Goal: Task Accomplishment & Management: Complete application form

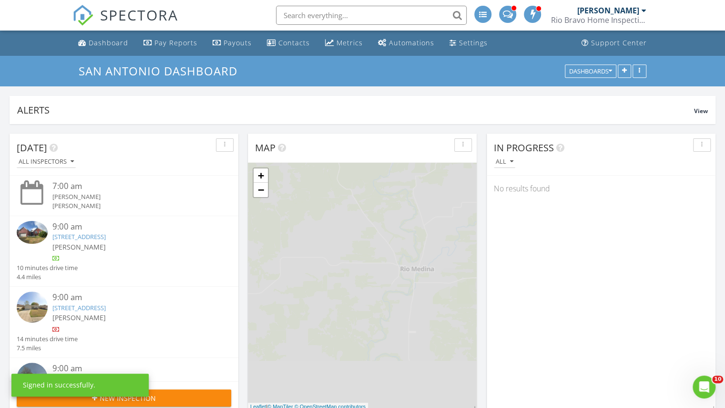
click at [614, 16] on div "Rio Bravo Home Inspections" at bounding box center [598, 20] width 95 height 10
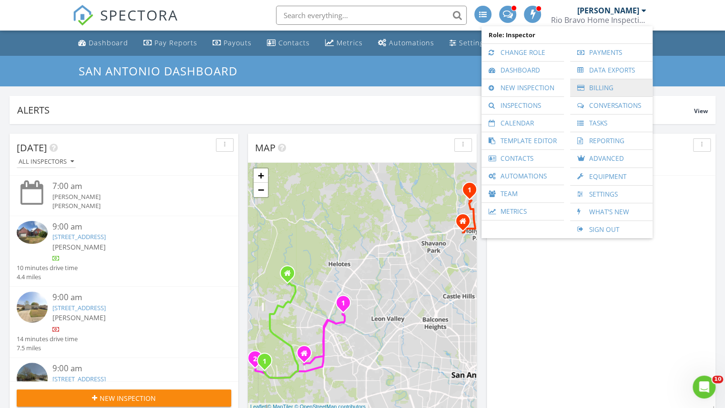
click at [600, 92] on link "Billing" at bounding box center [611, 87] width 73 height 17
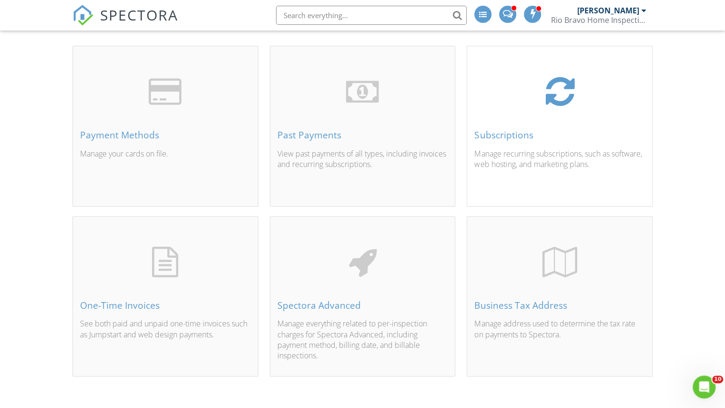
scroll to position [59, 0]
click at [630, 20] on div "Rio Bravo Home Inspections" at bounding box center [598, 20] width 95 height 10
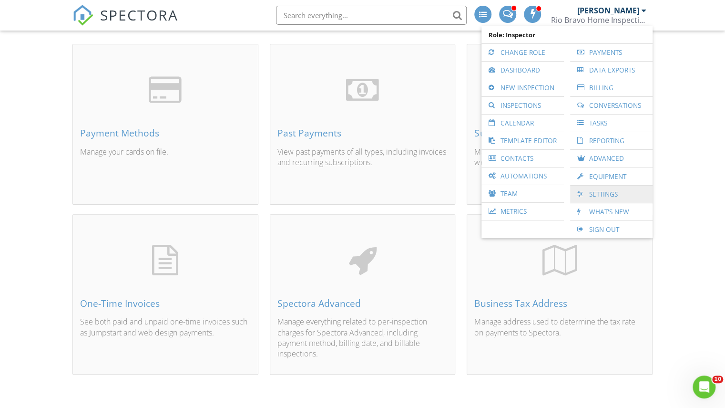
click at [610, 198] on link "Settings" at bounding box center [611, 194] width 73 height 17
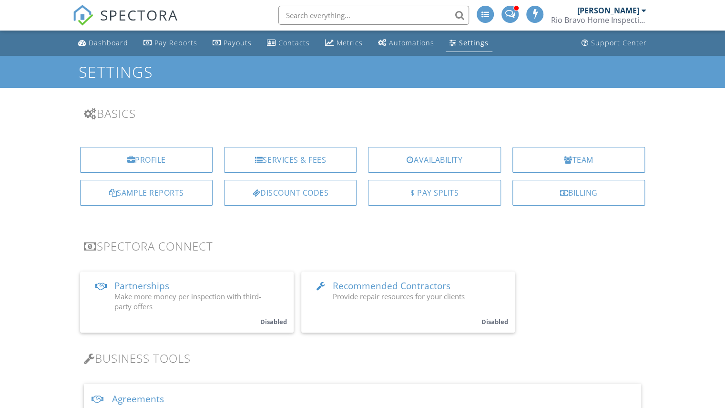
click at [285, 145] on div "Profile Services & Fees Availability Team Sample Reports Discount Codes $ Pay S…" at bounding box center [363, 179] width 592 height 81
click at [289, 154] on div "Services & Fees" at bounding box center [290, 160] width 133 height 26
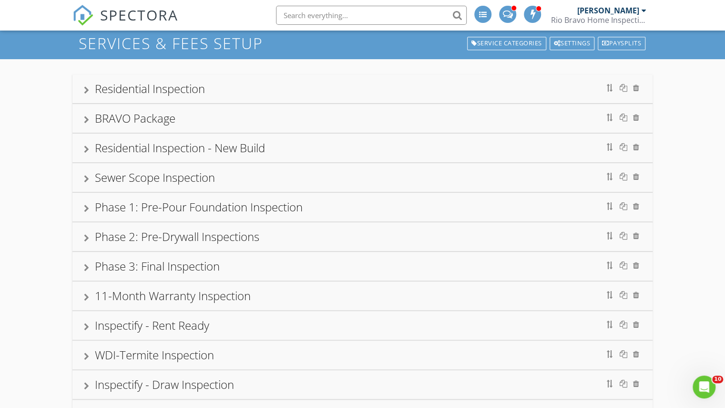
scroll to position [11, 0]
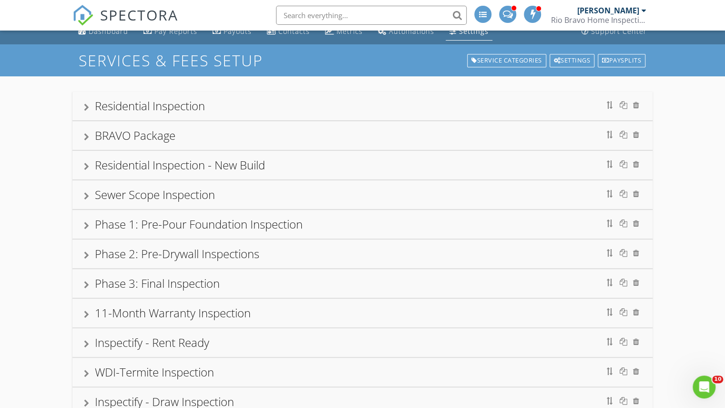
click at [203, 135] on div "BRAVO Package" at bounding box center [363, 135] width 558 height 17
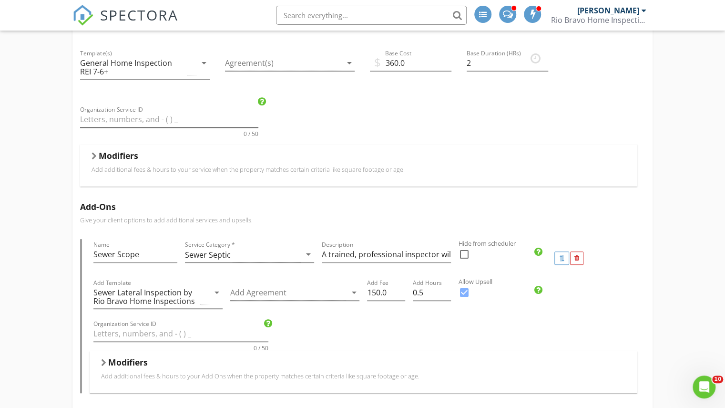
scroll to position [202, 0]
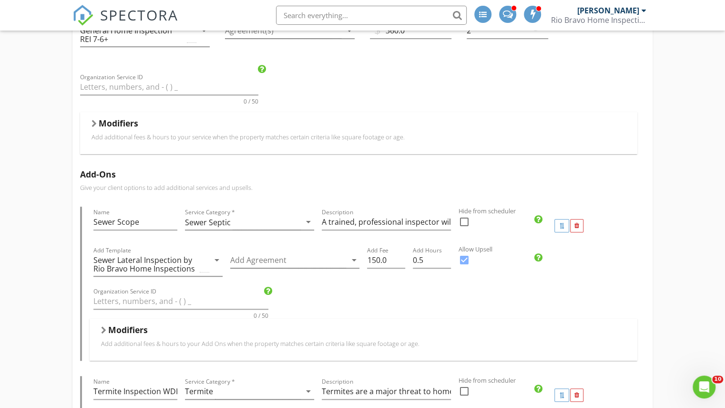
click at [114, 129] on div "Modifiers" at bounding box center [359, 125] width 535 height 15
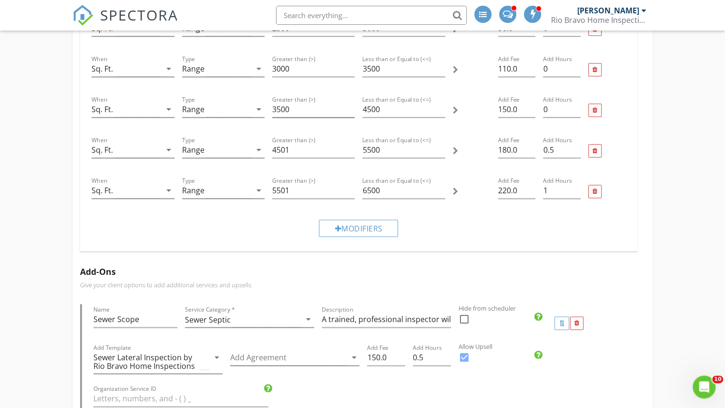
scroll to position [774, 0]
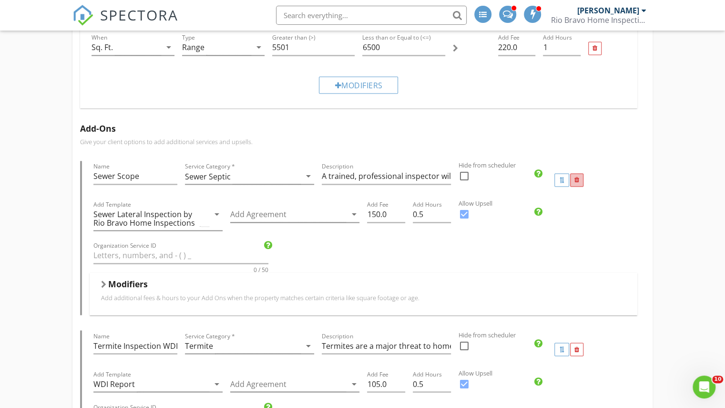
click at [570, 176] on div at bounding box center [576, 179] width 13 height 13
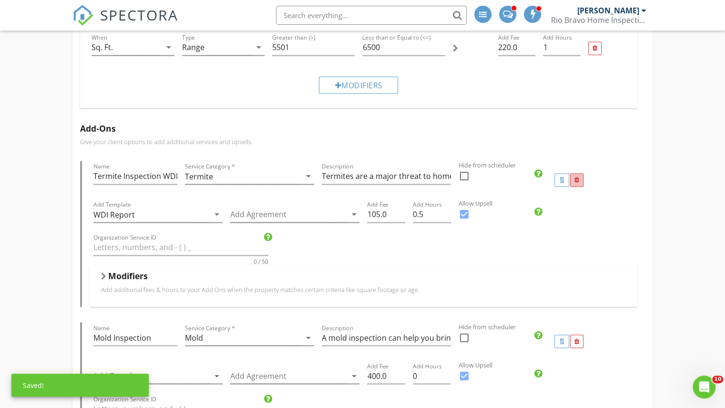
click at [577, 177] on div at bounding box center [577, 180] width 5 height 6
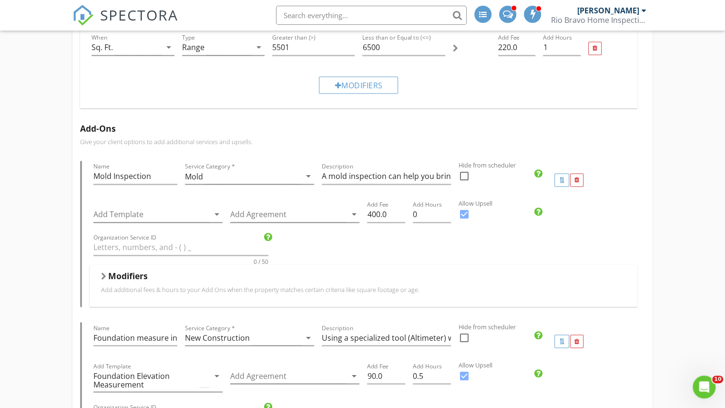
click at [577, 177] on div at bounding box center [577, 180] width 5 height 6
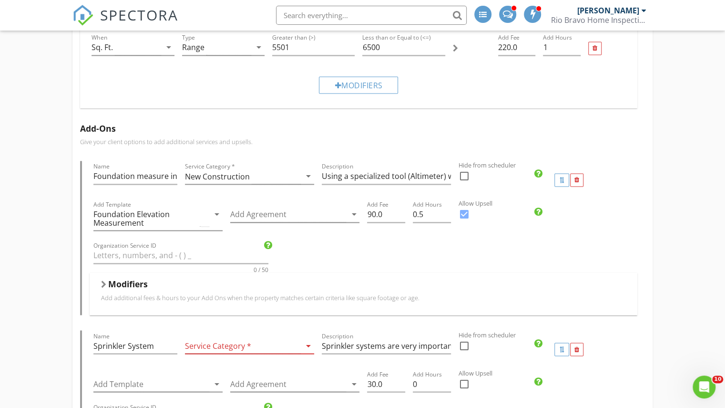
click at [577, 177] on div at bounding box center [577, 180] width 5 height 6
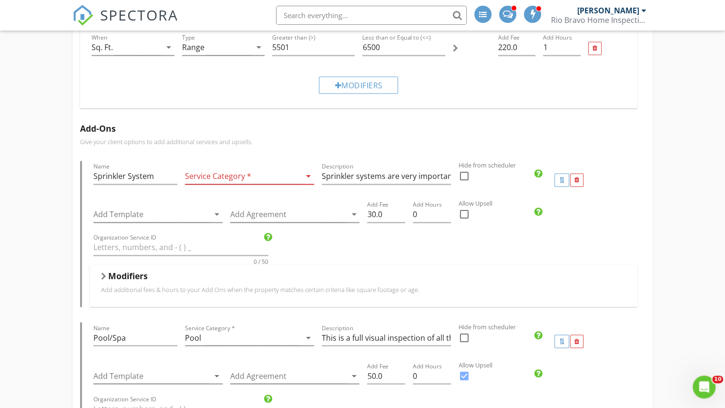
click at [577, 177] on div at bounding box center [577, 180] width 5 height 6
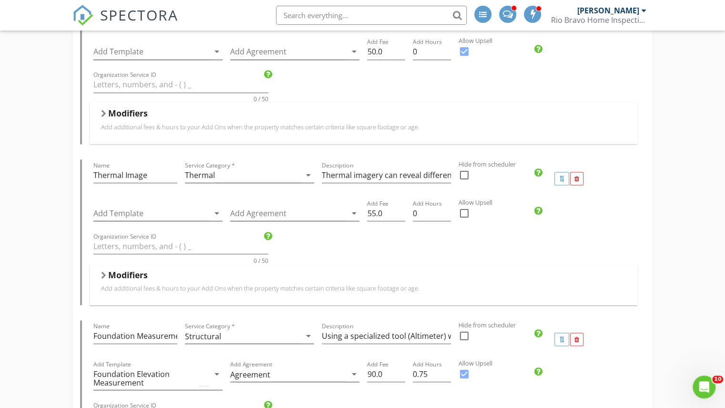
scroll to position [965, 0]
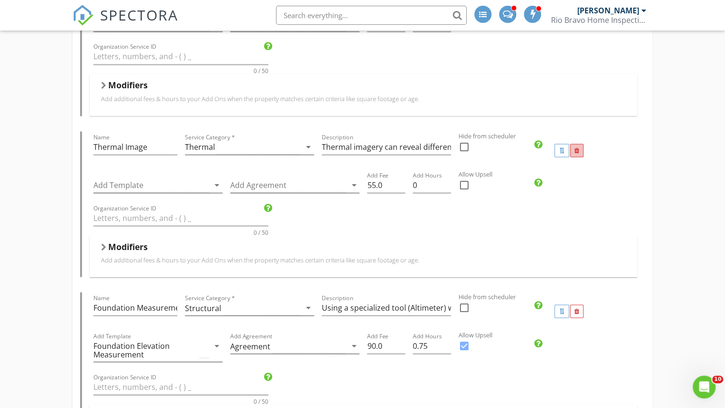
click at [580, 150] on div at bounding box center [576, 150] width 13 height 13
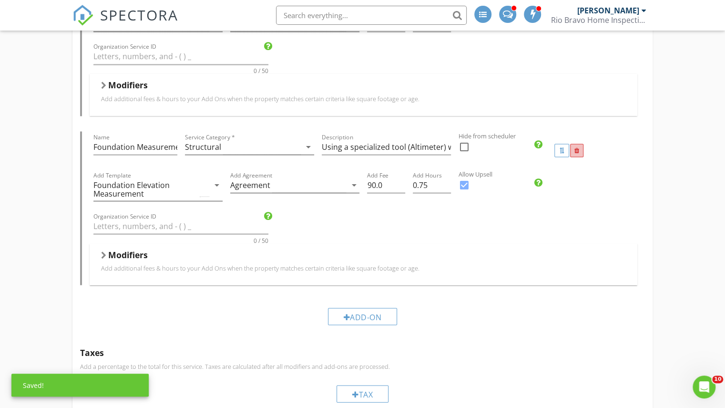
click at [580, 150] on div at bounding box center [576, 150] width 13 height 13
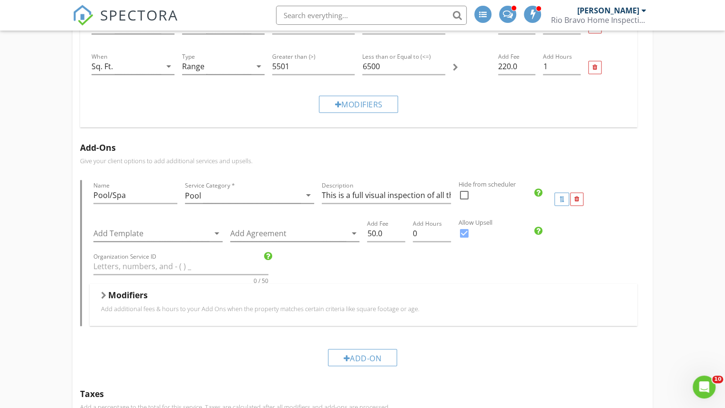
scroll to position [774, 0]
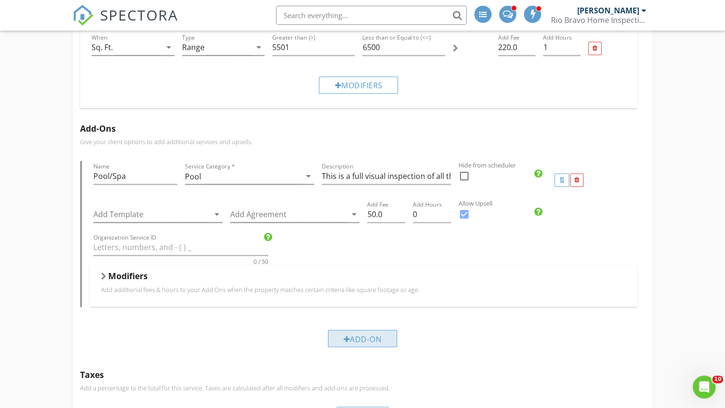
click at [344, 330] on div "Add-On" at bounding box center [363, 338] width 70 height 17
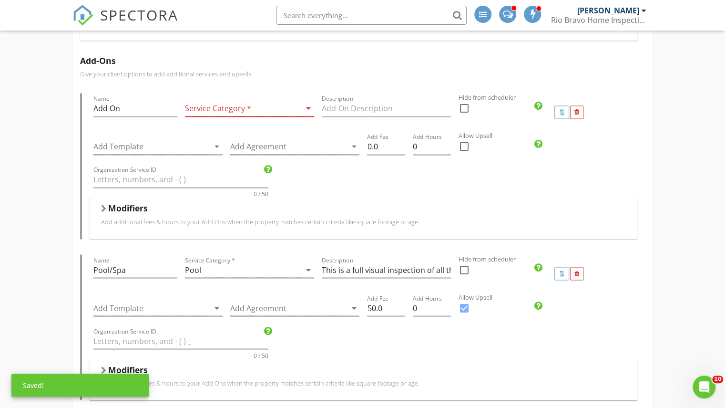
scroll to position [870, 0]
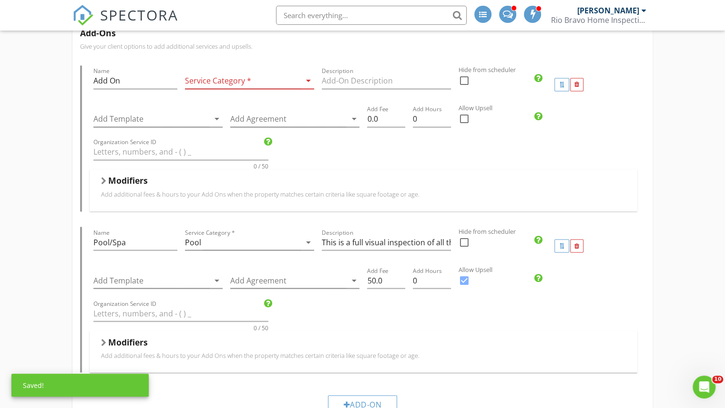
click at [223, 77] on div at bounding box center [243, 81] width 116 height 16
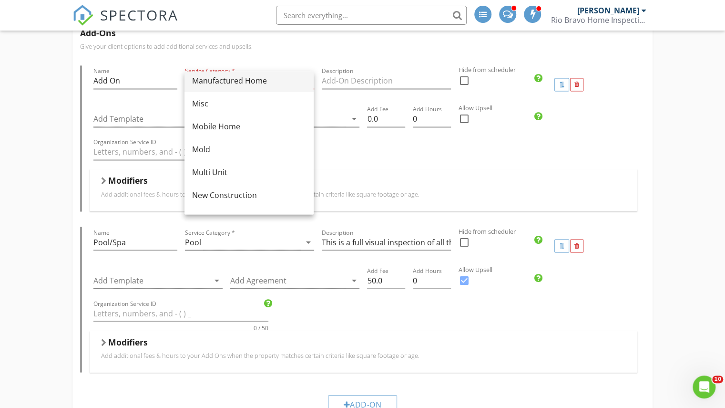
scroll to position [238, 0]
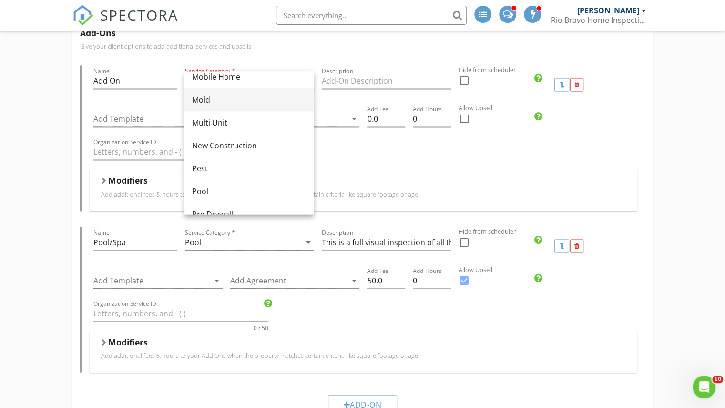
click at [216, 99] on div "Mold" at bounding box center [249, 99] width 114 height 11
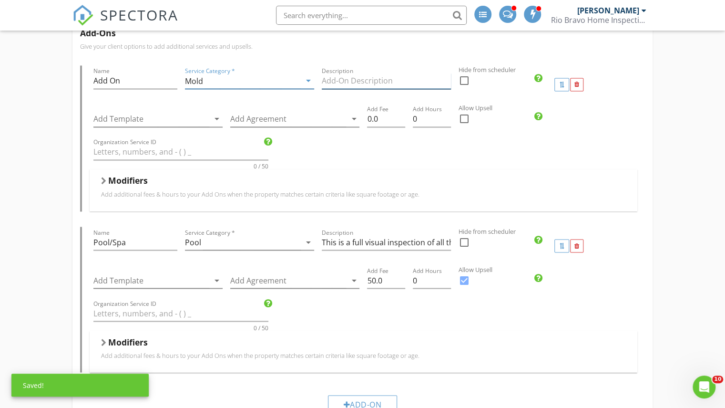
click at [356, 80] on input "Description" at bounding box center [386, 81] width 129 height 16
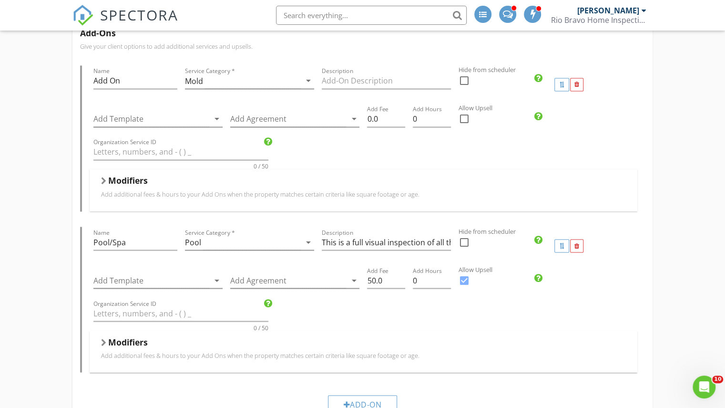
click at [366, 117] on div "Add Fee 0.0" at bounding box center [386, 119] width 46 height 33
click at [367, 118] on input "0.0" at bounding box center [386, 119] width 38 height 16
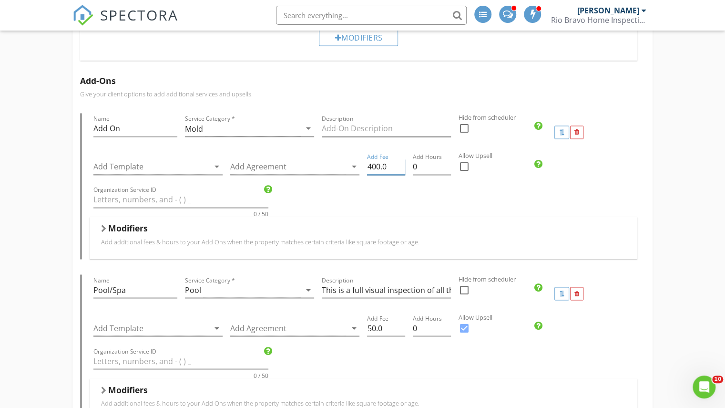
type input "400.0"
click at [361, 125] on input "Description" at bounding box center [386, 129] width 129 height 16
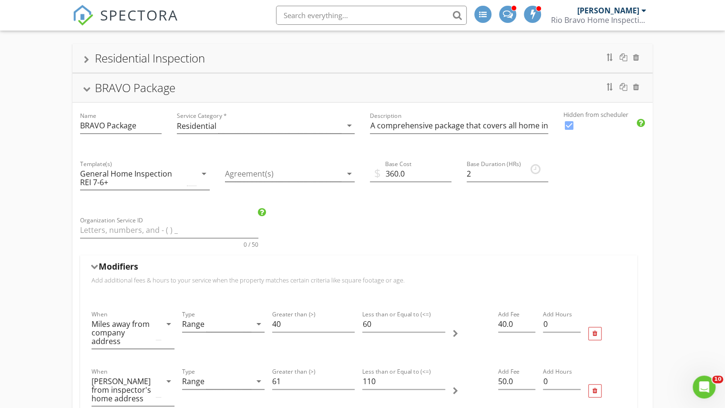
scroll to position [0, 0]
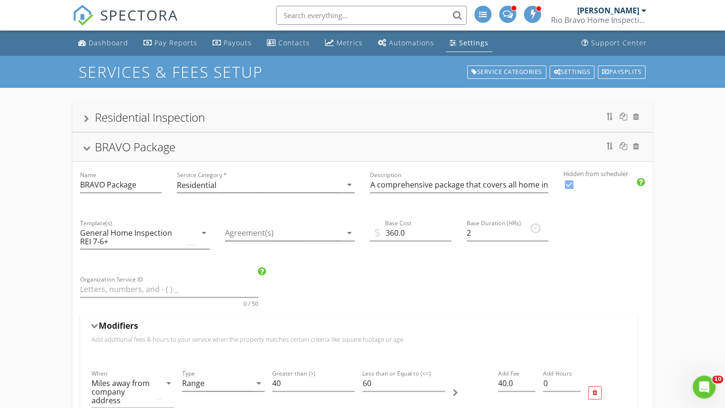
click at [321, 117] on div "Residential Inspection" at bounding box center [363, 117] width 558 height 17
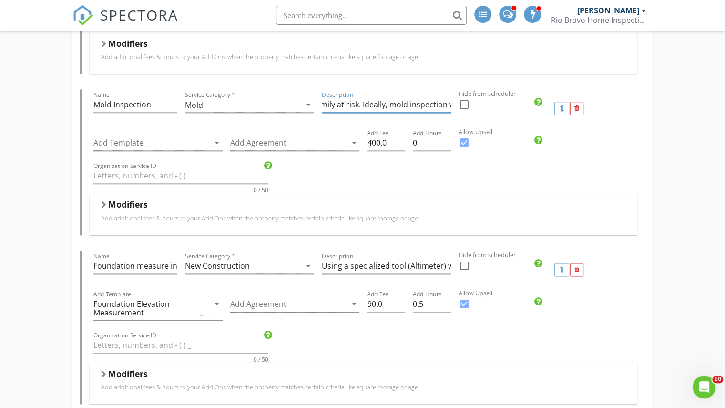
scroll to position [0, 790]
drag, startPoint x: 321, startPoint y: 103, endPoint x: 588, endPoint y: 131, distance: 268.0
click at [588, 131] on div "Name Mold Inspection Service Category * Mold arrow_drop_down Description A mold…" at bounding box center [362, 161] width 565 height 145
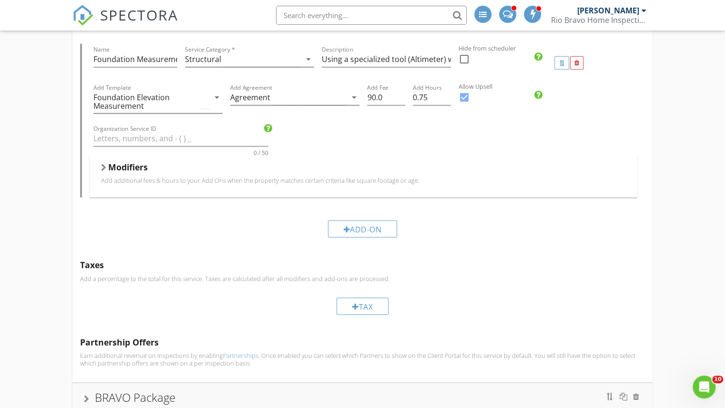
scroll to position [1669, 0]
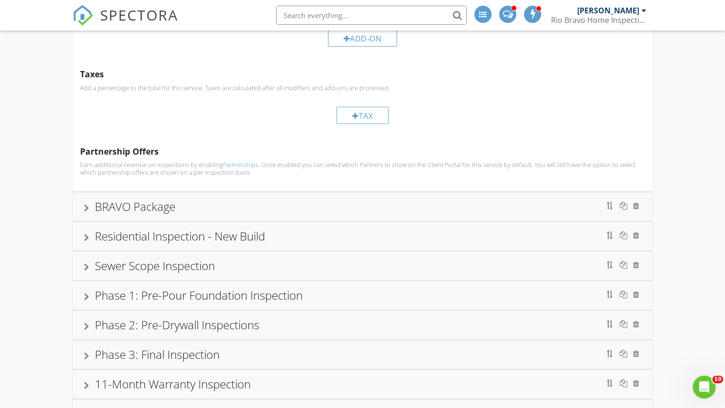
click at [331, 202] on div "BRAVO Package" at bounding box center [363, 206] width 558 height 17
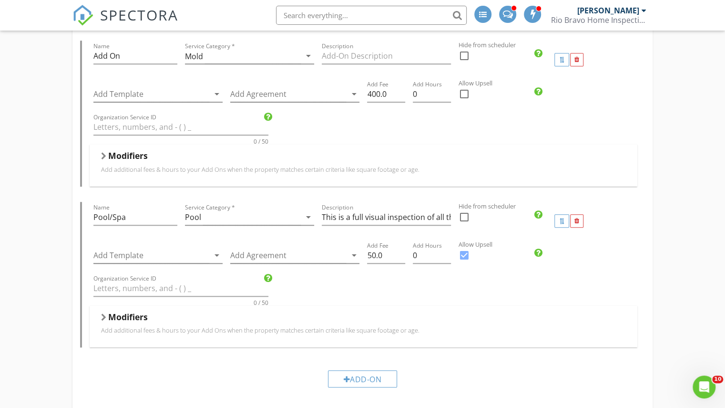
scroll to position [511, 0]
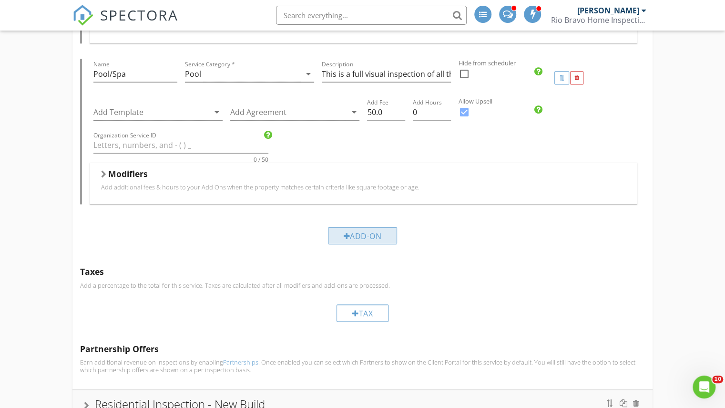
click at [356, 234] on div "Add-On" at bounding box center [363, 235] width 70 height 17
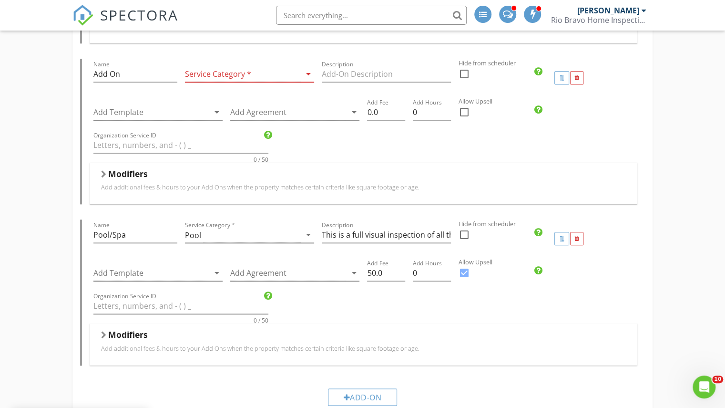
click at [238, 79] on div at bounding box center [243, 74] width 116 height 16
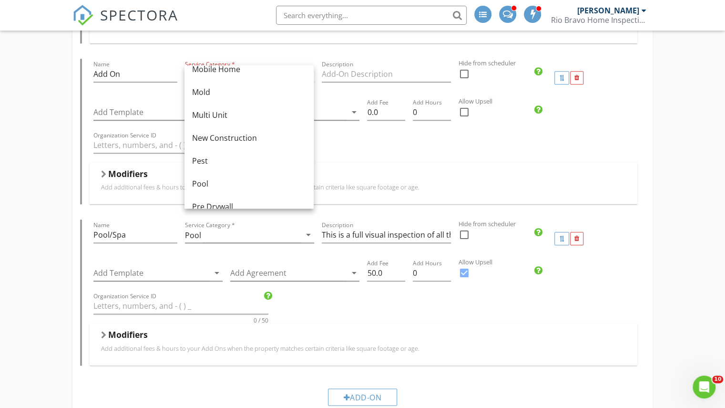
scroll to position [191, 0]
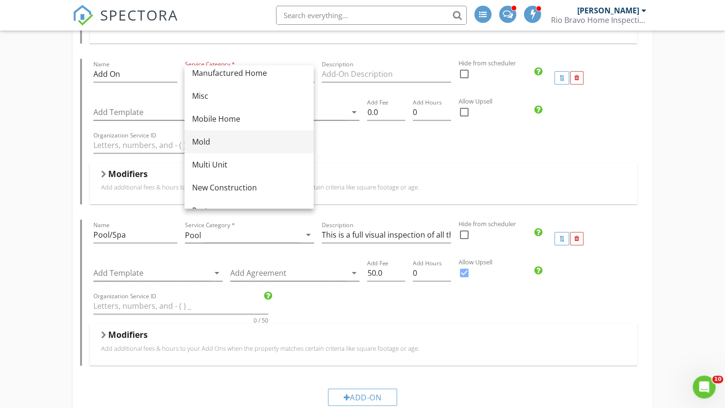
click at [220, 143] on div "Mold" at bounding box center [249, 141] width 114 height 11
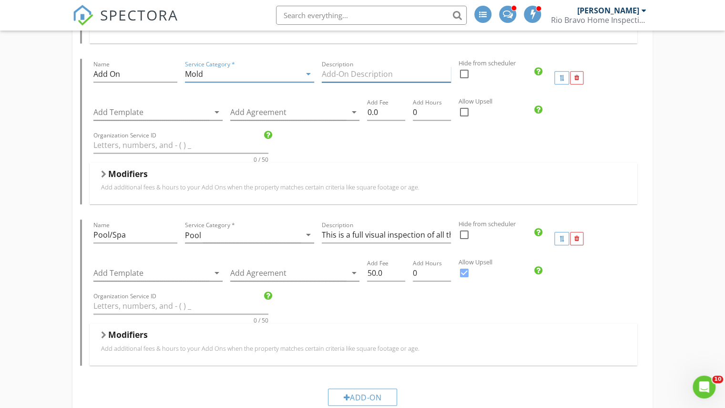
click at [365, 73] on input "Description" at bounding box center [386, 74] width 129 height 16
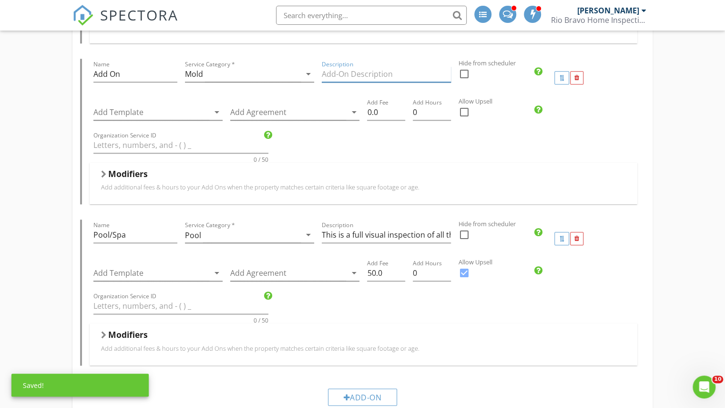
paste input "A mold inspection can help you bring to light the minuscule elements that may b…"
type input "A mold inspection can help you bring to light the minuscule elements that may b…"
click at [368, 107] on input "0.0" at bounding box center [386, 112] width 38 height 16
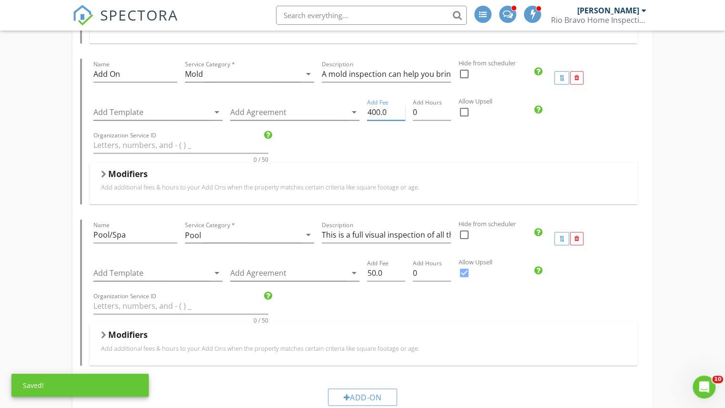
type input "400.0"
click at [366, 152] on div "Organization Service ID 0 / 50" at bounding box center [364, 146] width 548 height 33
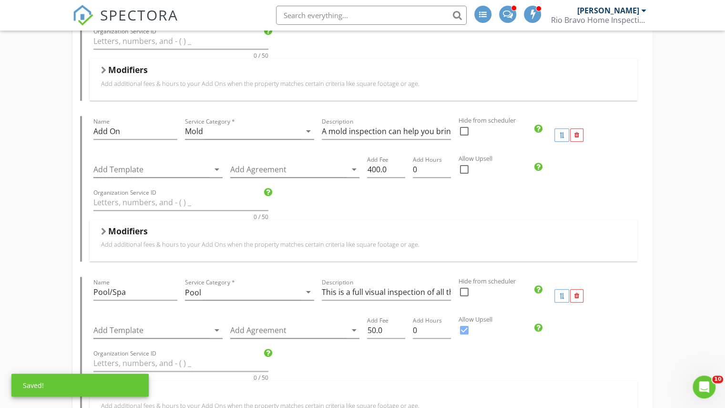
scroll to position [416, 0]
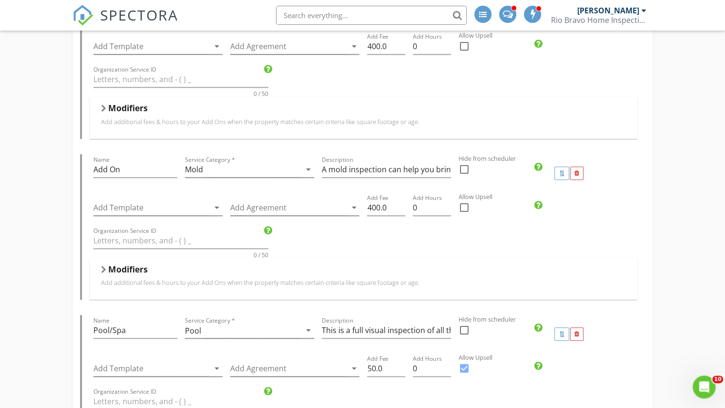
click at [461, 206] on div at bounding box center [464, 207] width 16 height 16
checkbox input "true"
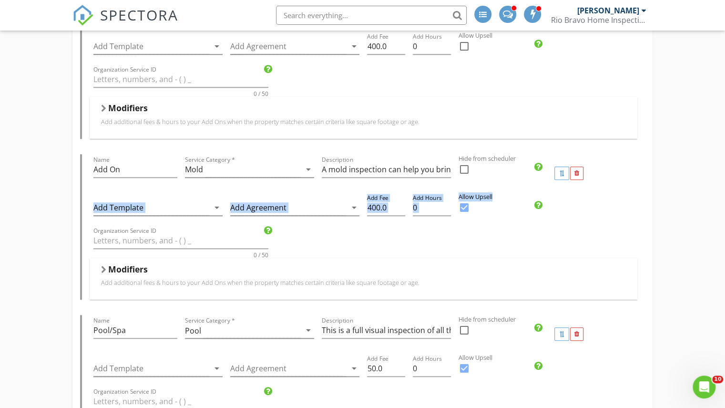
click at [663, 192] on label "Allow Upsell" at bounding box center [584, 196] width 251 height 9
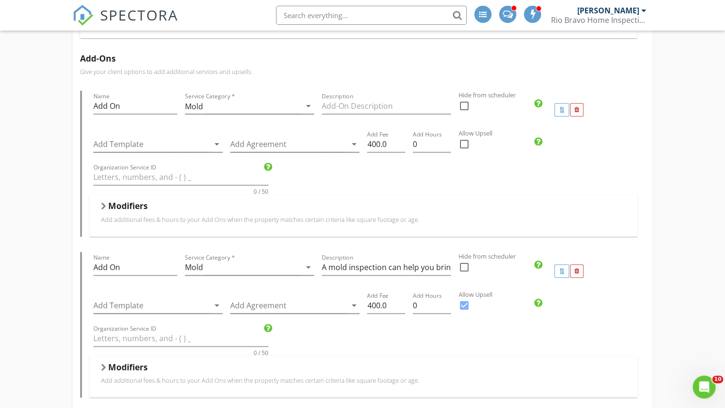
scroll to position [273, 0]
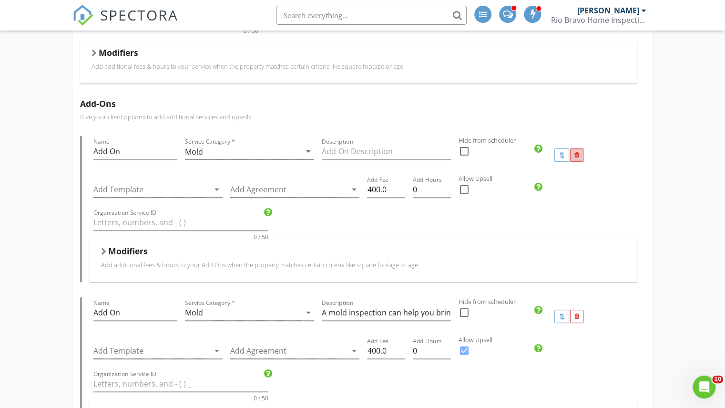
click at [580, 152] on div at bounding box center [576, 154] width 13 height 13
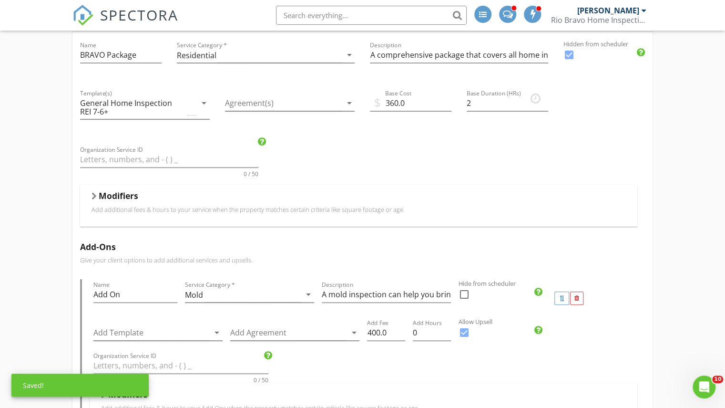
scroll to position [34, 0]
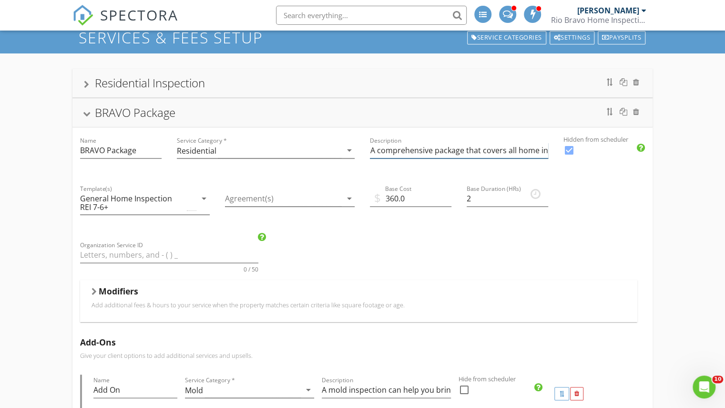
click at [467, 154] on input "A comprehensive package that covers all home inspection needs. A top of the lin…" at bounding box center [459, 151] width 178 height 16
paste input "Our Comprehensive Home Inspection Package includes everything you need for peac…"
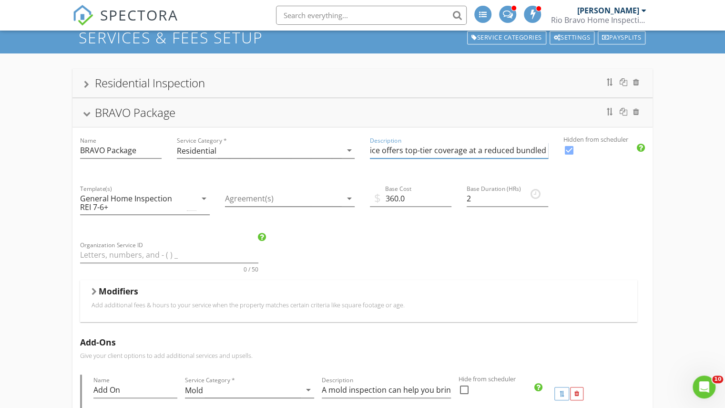
type input "Our Comprehensive Home Inspection Package includes everything you need for peac…"
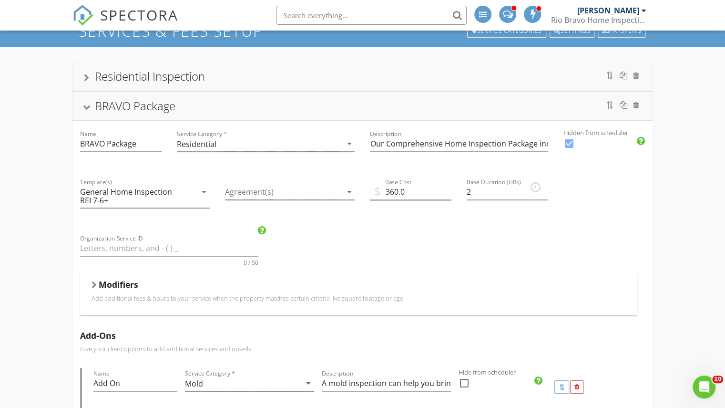
scroll to position [95, 0]
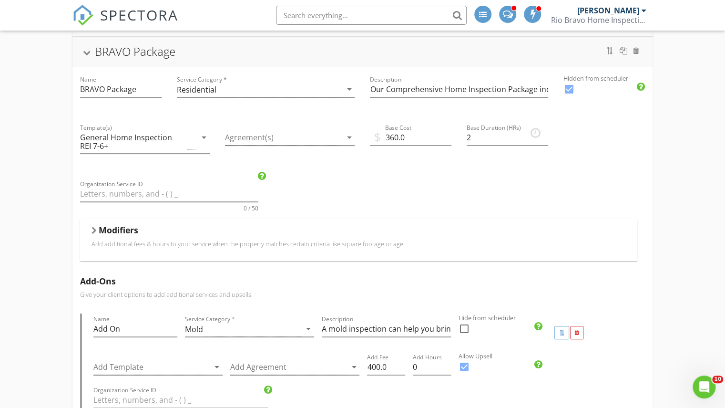
click at [129, 235] on div "Modifiers" at bounding box center [359, 232] width 535 height 15
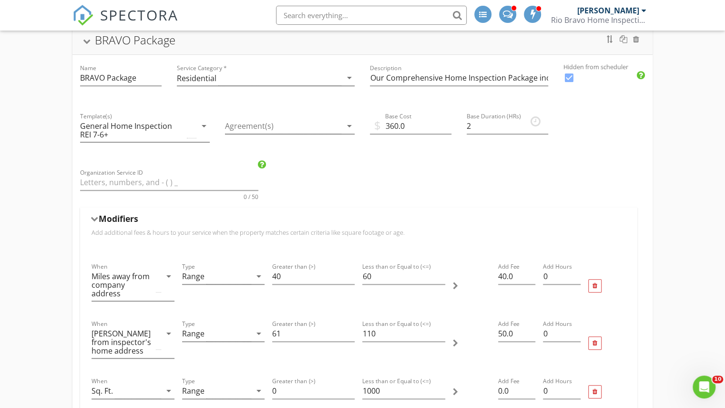
scroll to position [48, 0]
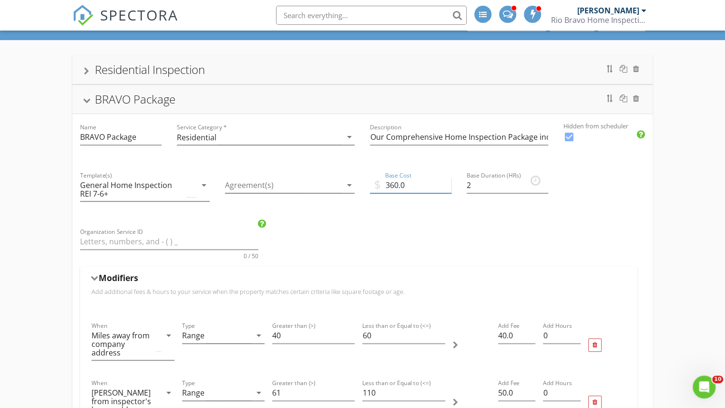
click at [416, 188] on input "360.0" at bounding box center [411, 185] width 82 height 16
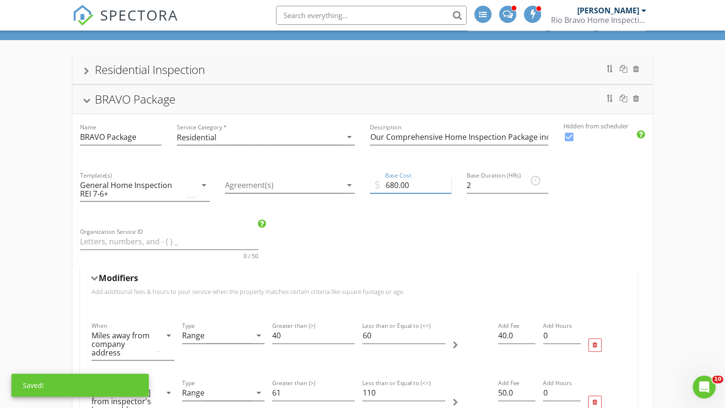
type input "680.00"
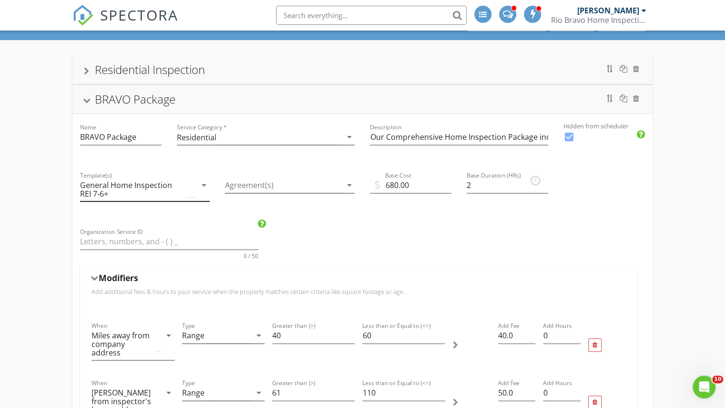
click at [134, 190] on div "General Home Inspection REI 7-6+" at bounding box center [132, 189] width 105 height 17
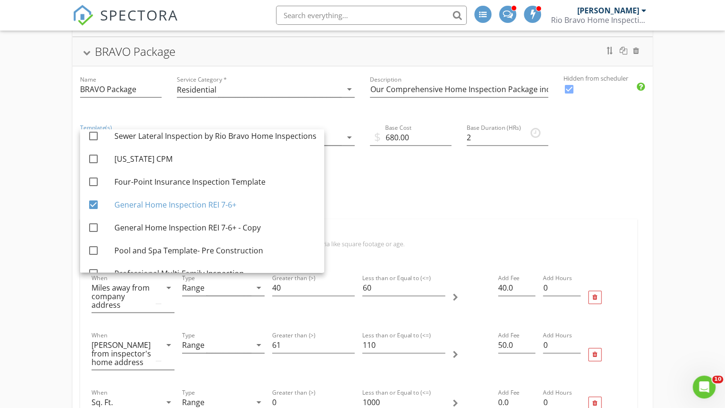
scroll to position [0, 0]
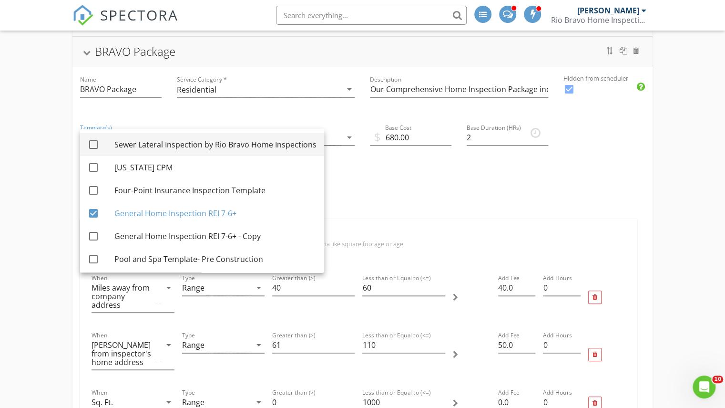
click at [134, 144] on div "Sewer Lateral Inspection by Rio Bravo Home Inspections" at bounding box center [215, 144] width 202 height 11
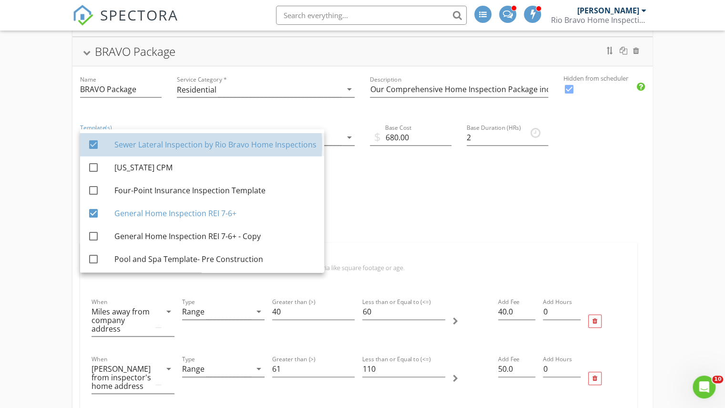
checkbox input "true"
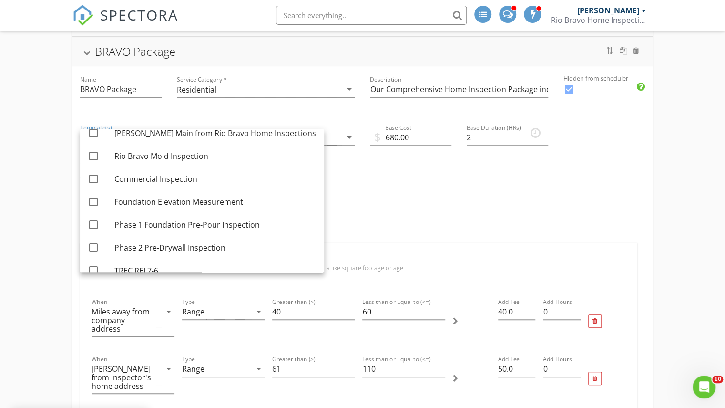
scroll to position [299, 0]
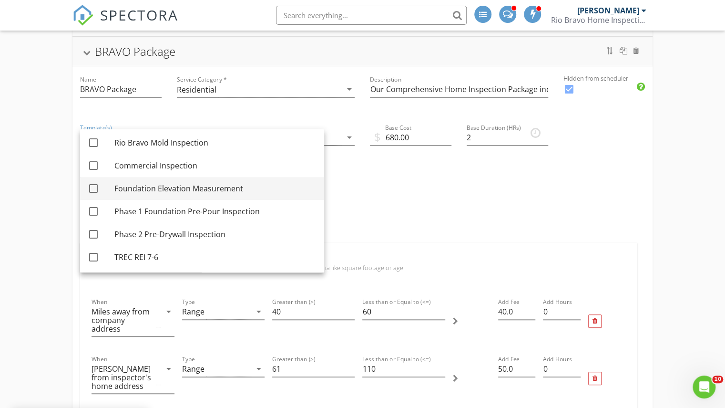
click at [135, 183] on div "Foundation Elevation Measurement" at bounding box center [215, 188] width 202 height 11
checkbox input "true"
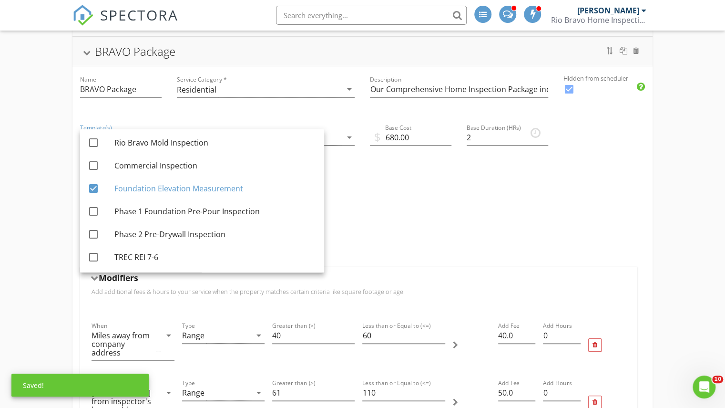
click at [414, 206] on div "$ Base Cost 680.00" at bounding box center [410, 166] width 97 height 104
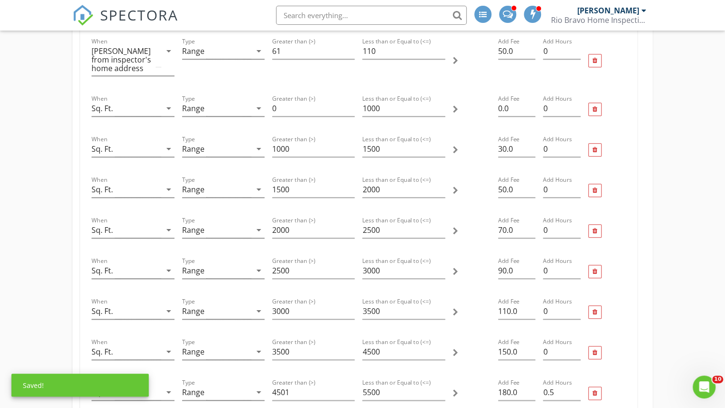
scroll to position [477, 0]
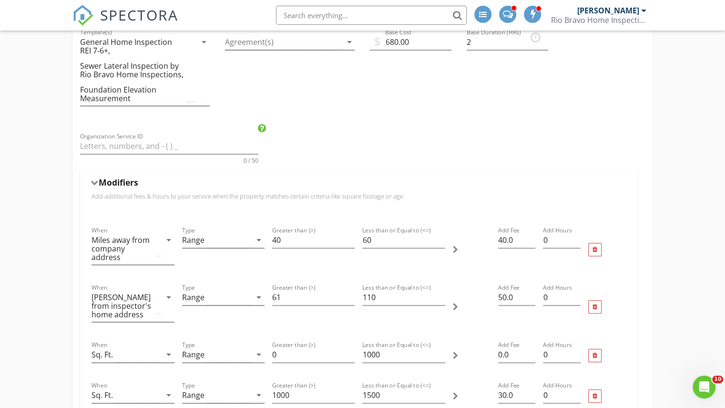
scroll to position [0, 0]
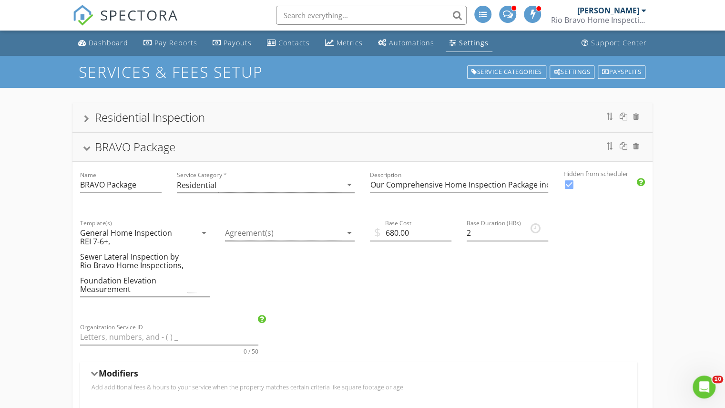
click at [103, 30] on link "SPECTORA" at bounding box center [125, 23] width 106 height 20
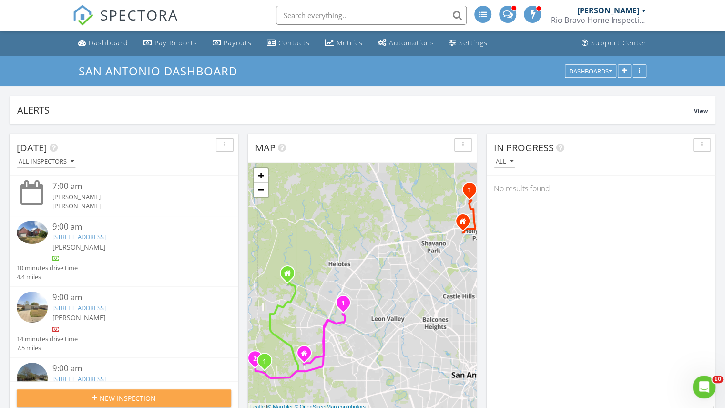
click at [166, 391] on button "New Inspection" at bounding box center [124, 397] width 215 height 17
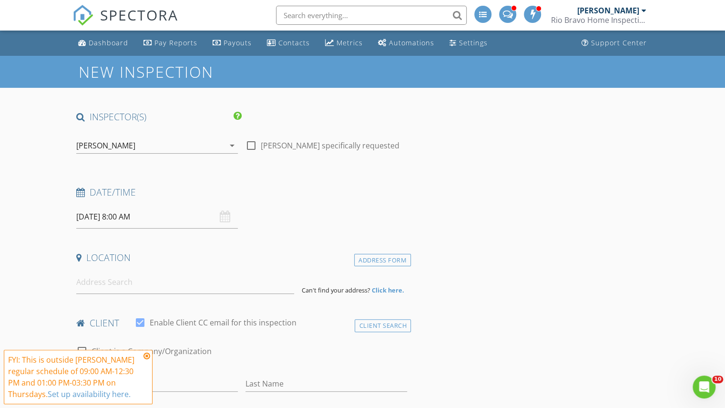
click at [101, 268] on div "Location" at bounding box center [241, 260] width 339 height 19
click at [100, 277] on input at bounding box center [185, 281] width 218 height 23
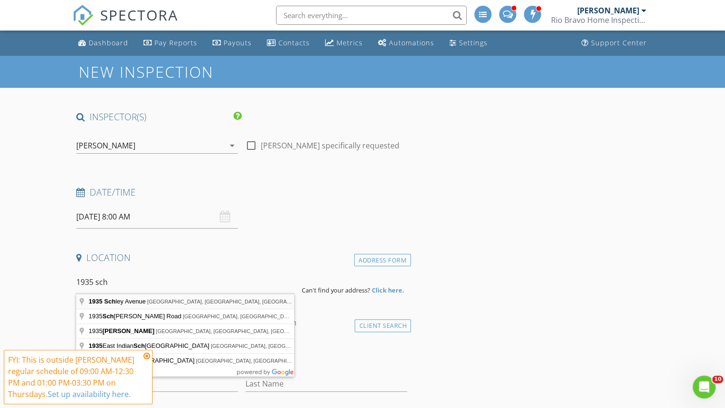
type input "1935 Schley Avenue, San Antonio, TX, USA"
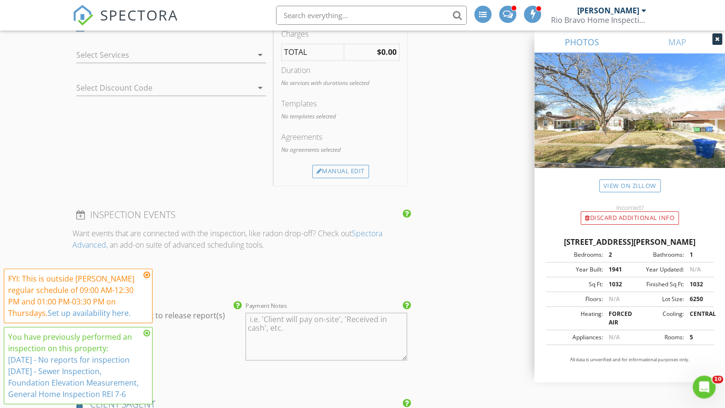
scroll to position [763, 0]
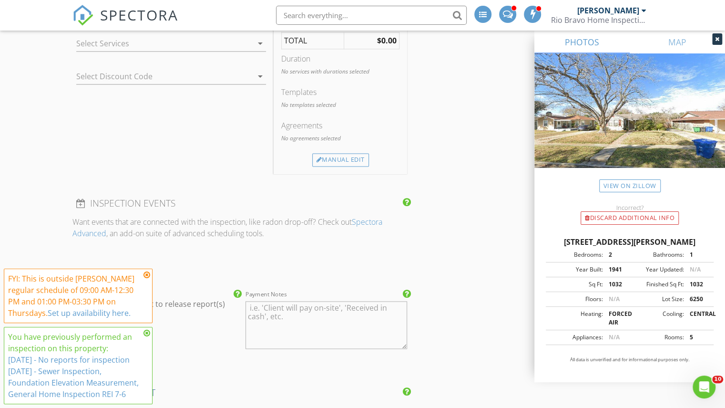
click at [242, 49] on div at bounding box center [164, 43] width 176 height 15
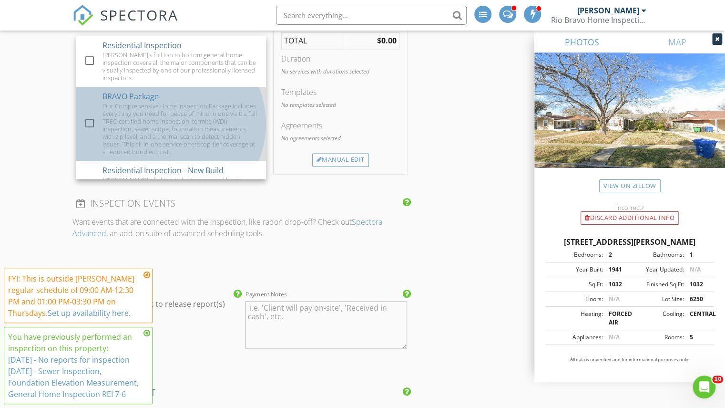
click at [205, 102] on div "Our Comprehensive Home Inspection Package includes everything you need for peac…" at bounding box center [181, 128] width 156 height 53
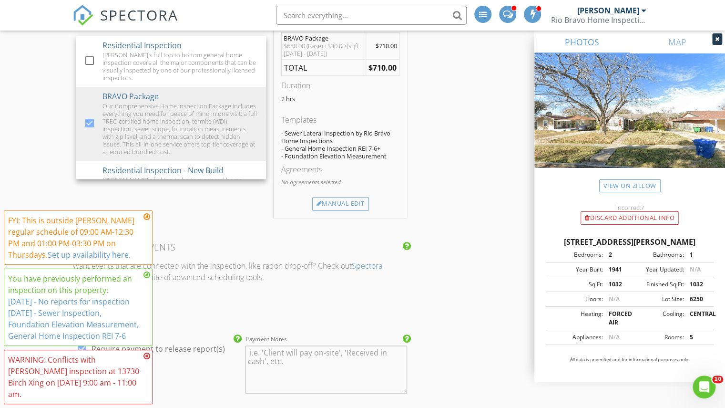
click at [145, 220] on icon at bounding box center [147, 217] width 7 height 8
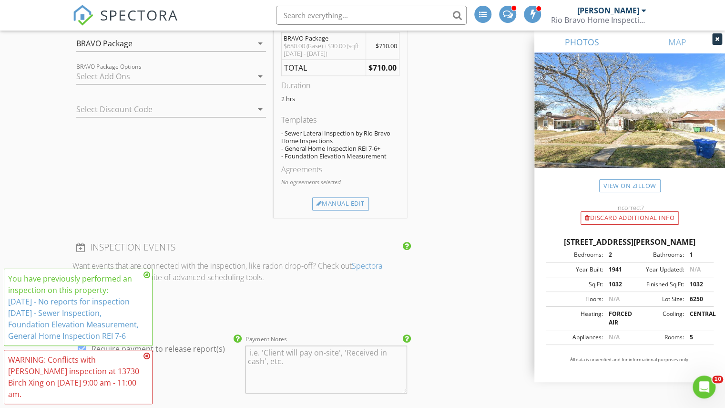
click at [147, 279] on icon at bounding box center [147, 275] width 7 height 8
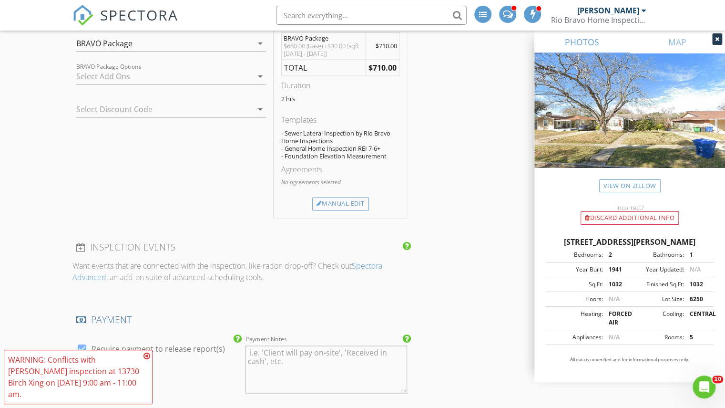
click at [144, 360] on icon at bounding box center [147, 356] width 7 height 8
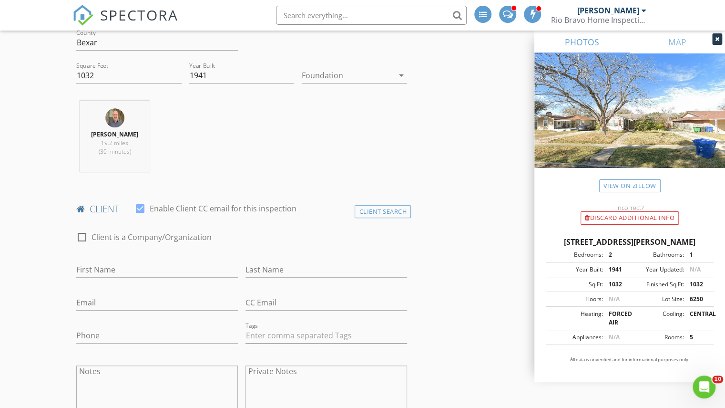
scroll to position [143, 0]
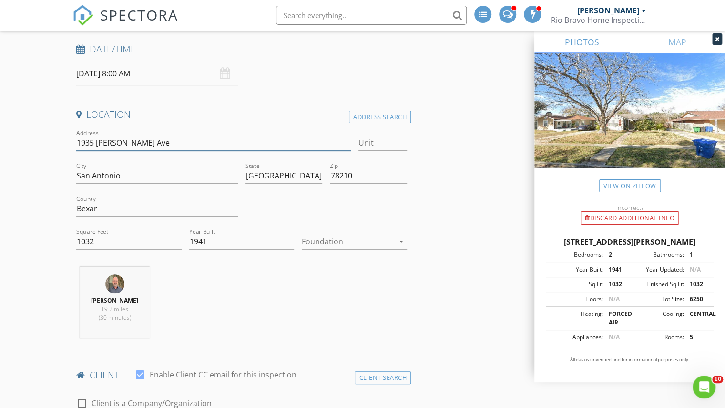
click at [149, 143] on input "1935 Schley Ave" at bounding box center [213, 143] width 274 height 16
click at [148, 144] on input "1935 Schley Ave" at bounding box center [213, 143] width 274 height 16
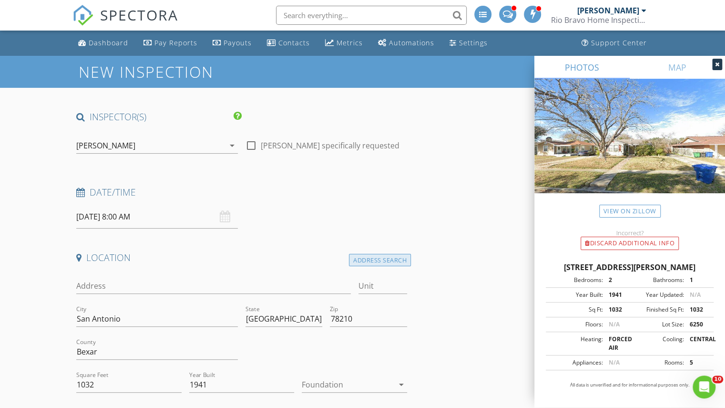
click at [371, 264] on div "Address Search" at bounding box center [380, 260] width 62 height 13
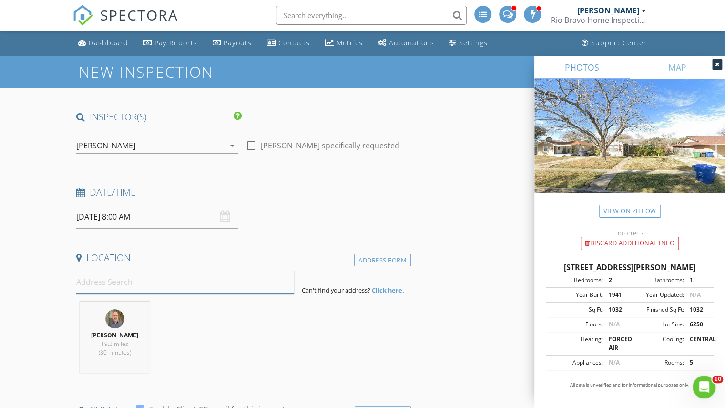
click at [191, 282] on input at bounding box center [185, 281] width 218 height 23
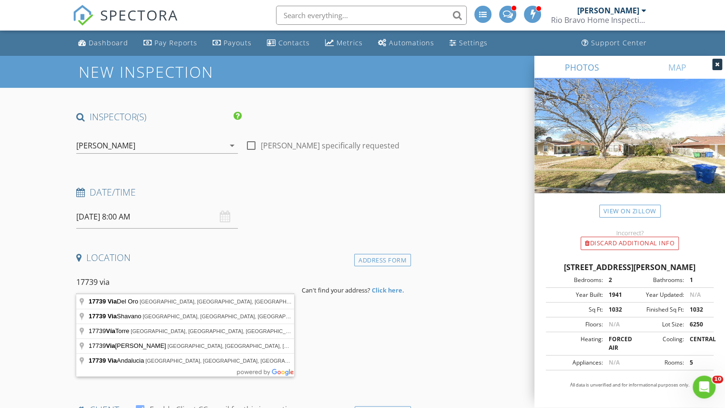
type input "17739 Via Del Oro, San Antonio, TX, USA"
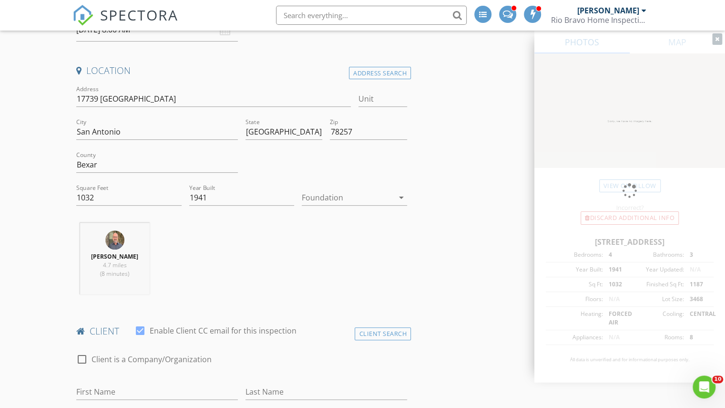
scroll to position [191, 0]
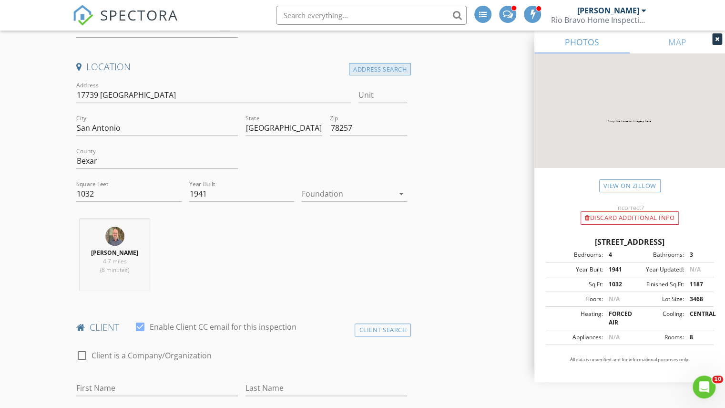
click at [392, 68] on div "Address Search" at bounding box center [380, 69] width 62 height 13
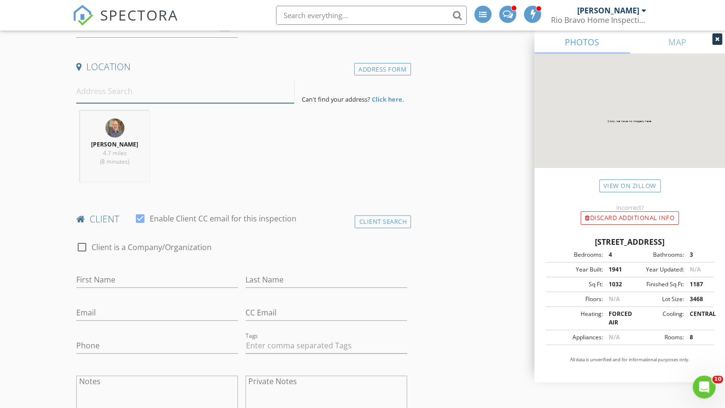
click at [179, 93] on input at bounding box center [185, 91] width 218 height 23
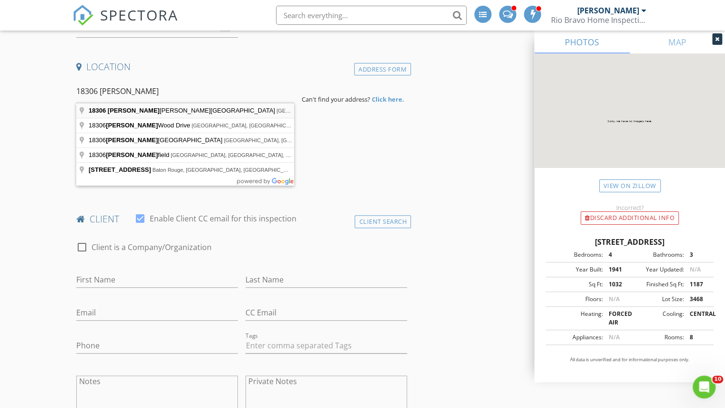
type input "18306 Muir Glen Drive, San Antonio, TX, USA"
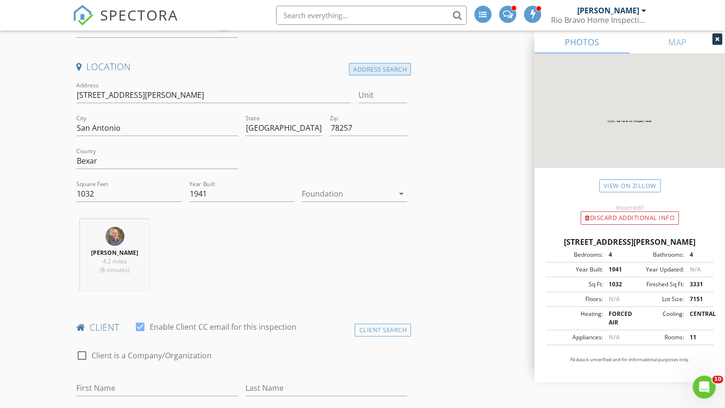
click at [382, 66] on div "Address Search" at bounding box center [380, 69] width 62 height 13
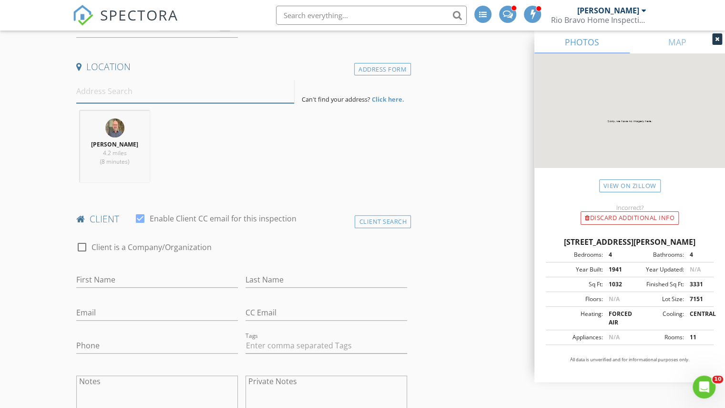
click at [117, 99] on input at bounding box center [185, 91] width 218 height 23
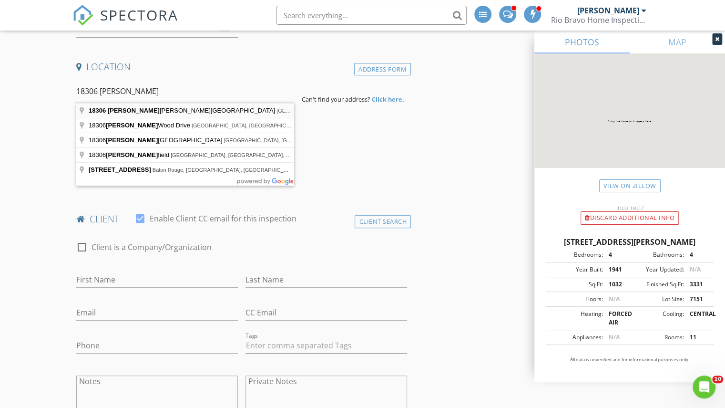
type input "18306 Muir Glen Drive, San Antonio, TX, USA"
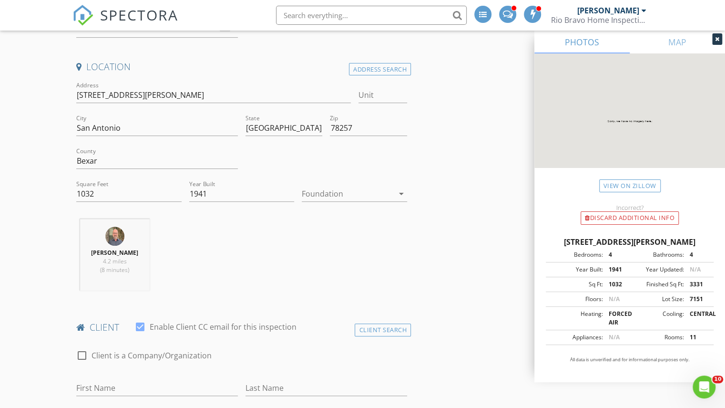
click at [97, 206] on div at bounding box center [128, 209] width 105 height 6
click at [99, 198] on input "1032" at bounding box center [128, 194] width 105 height 16
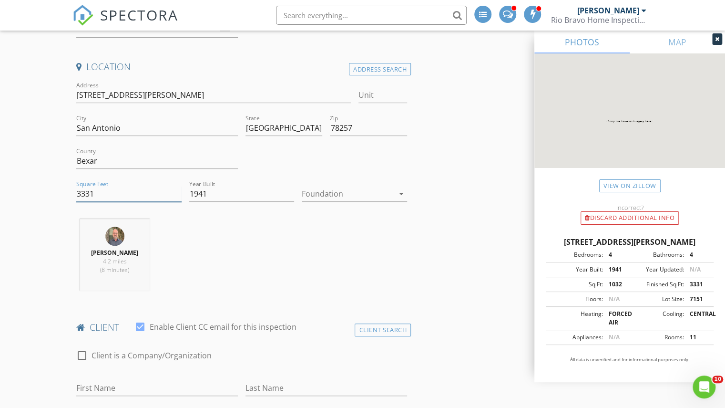
type input "3331"
click at [251, 187] on input "1941" at bounding box center [241, 194] width 105 height 16
type input "2010"
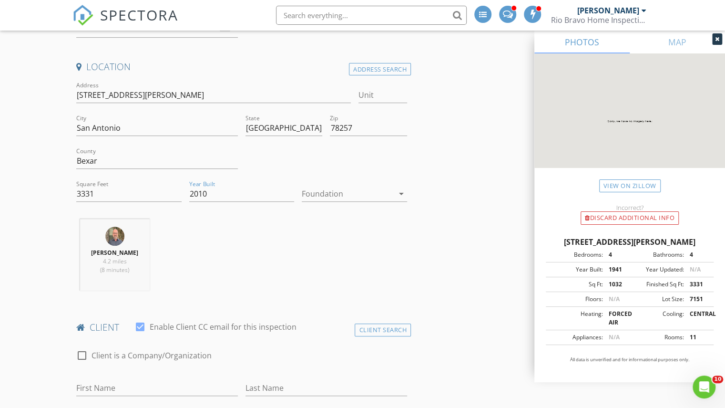
click at [254, 232] on div "Charles Cole 4.2 miles (8 minutes)" at bounding box center [241, 258] width 339 height 79
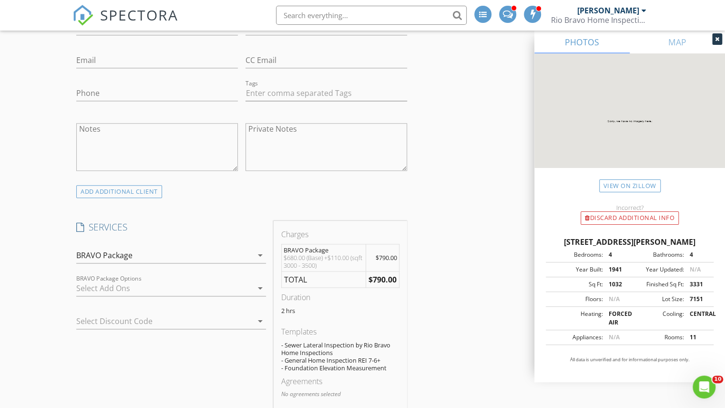
scroll to position [572, 0]
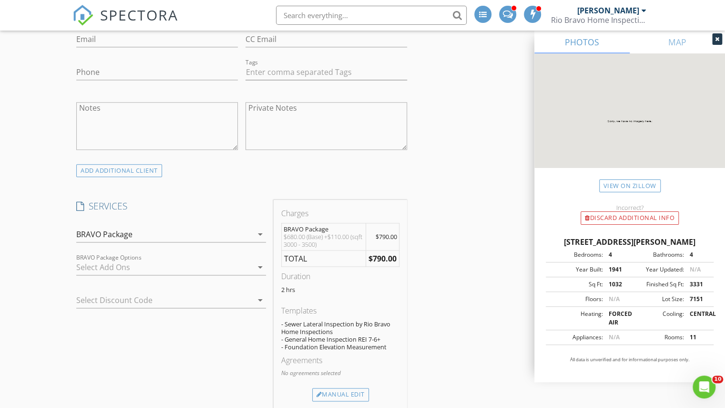
click at [190, 230] on div "BRAVO Package" at bounding box center [164, 234] width 176 height 15
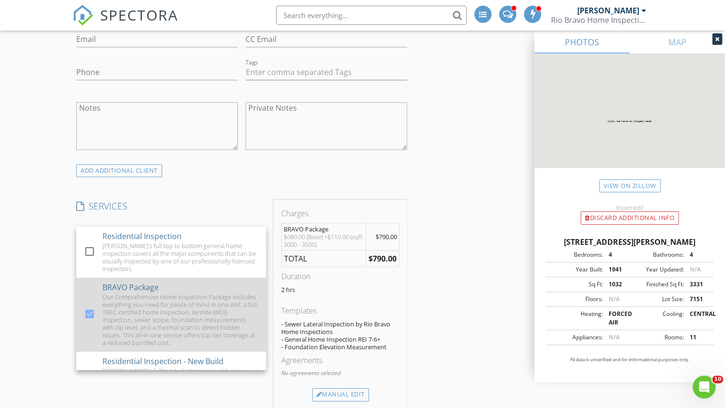
click at [84, 308] on div at bounding box center [90, 314] width 16 height 16
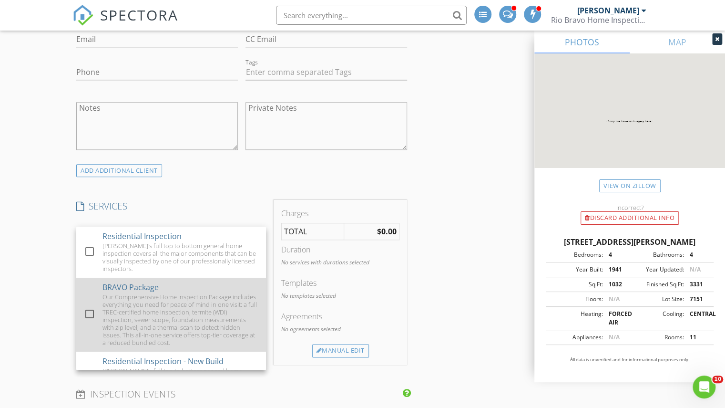
click at [152, 310] on div "Our Comprehensive Home Inspection Package includes everything you need for peac…" at bounding box center [181, 319] width 156 height 53
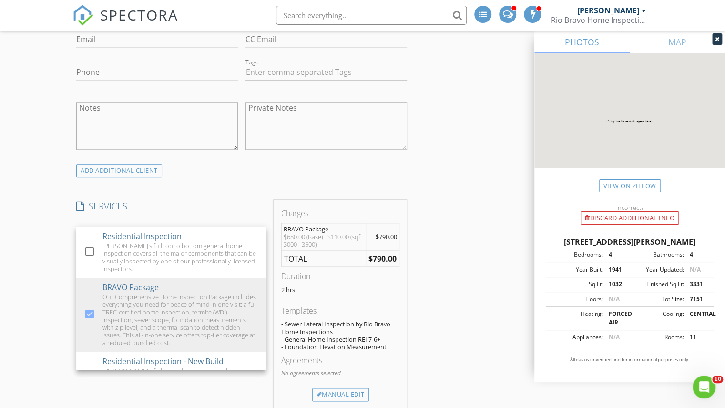
click at [204, 213] on div "SERVICES check_box_outline_blank Residential Inspection Rio Bravo's full top to…" at bounding box center [170, 304] width 197 height 209
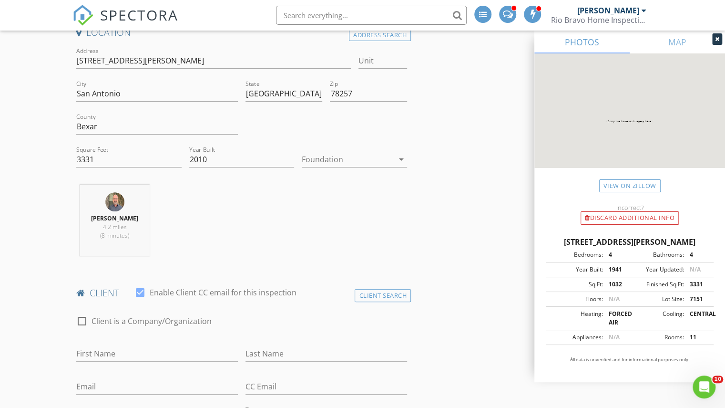
scroll to position [0, 0]
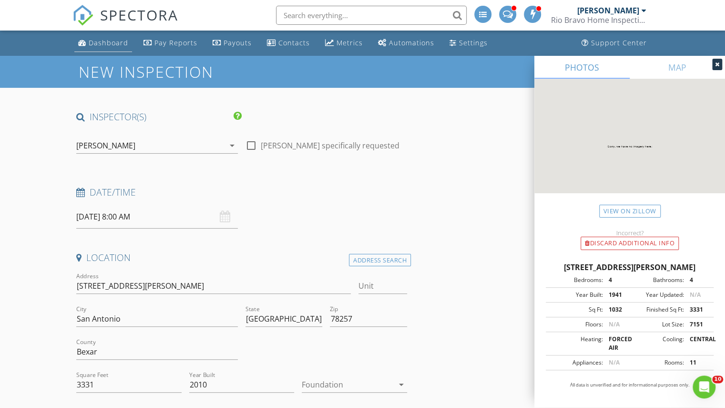
click at [86, 47] on link "Dashboard" at bounding box center [103, 43] width 58 height 18
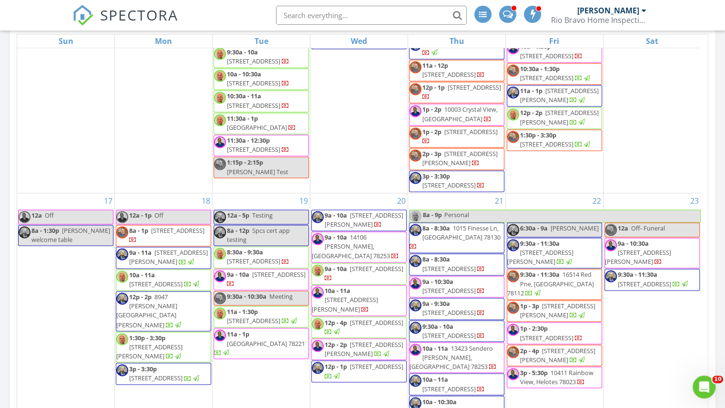
scroll to position [429, 0]
